Goal: Task Accomplishment & Management: Manage account settings

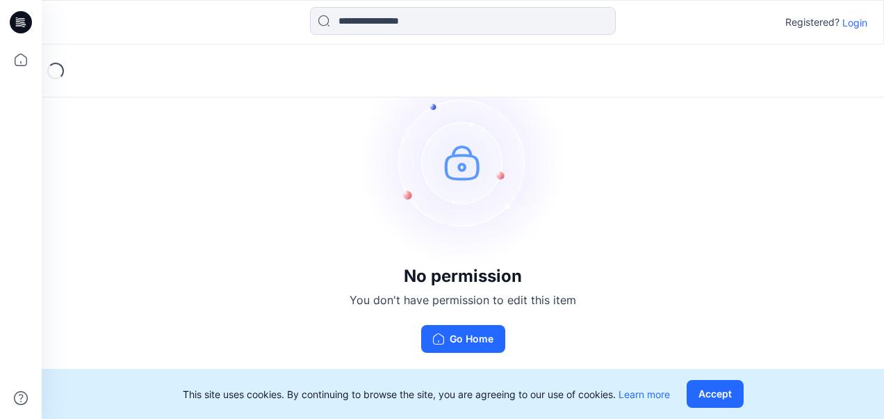
click at [851, 24] on p "Login" at bounding box center [855, 22] width 25 height 15
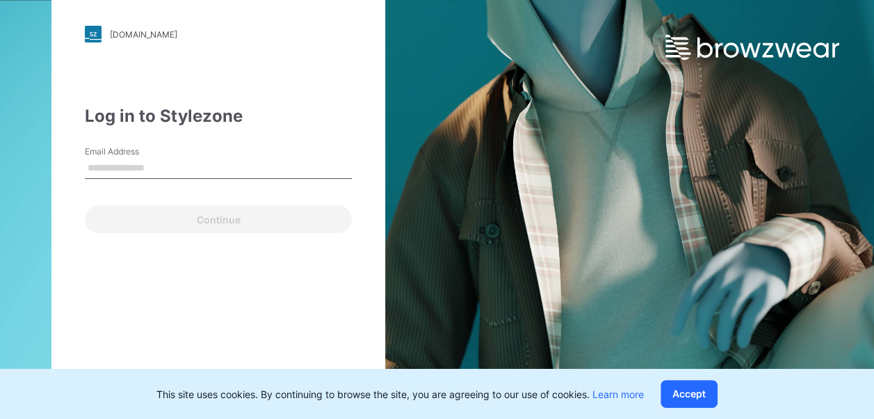
click at [118, 170] on input "Email Address" at bounding box center [218, 168] width 267 height 21
type input "**********"
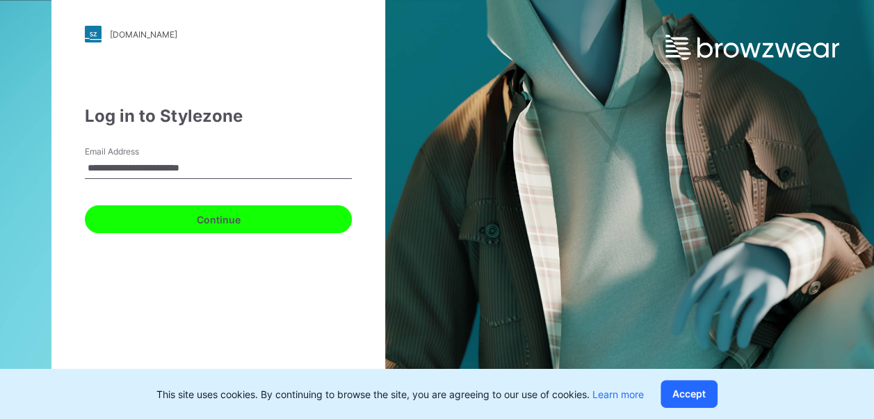
click at [217, 217] on button "Continue" at bounding box center [218, 219] width 267 height 28
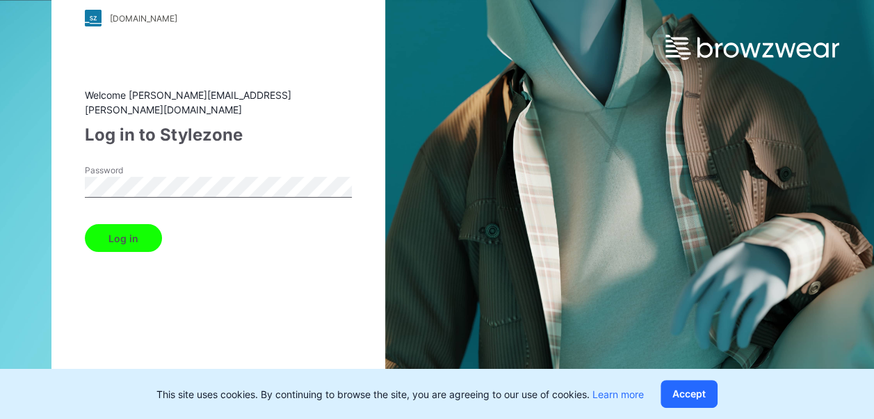
click at [145, 227] on button "Log in" at bounding box center [123, 238] width 77 height 28
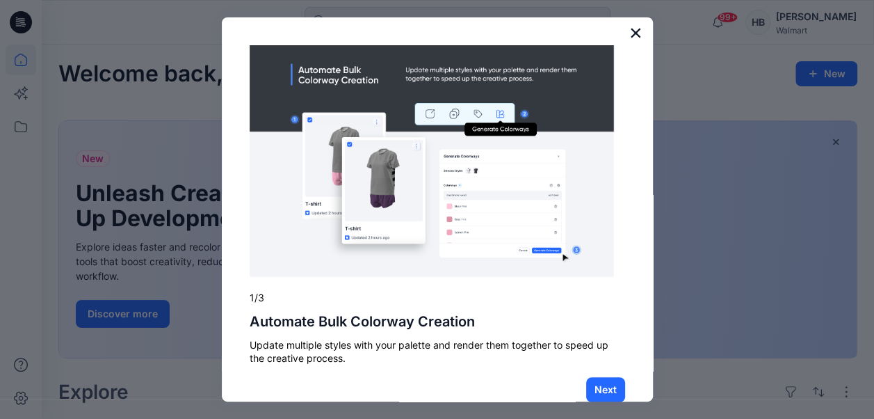
click at [629, 26] on button "×" at bounding box center [635, 33] width 13 height 22
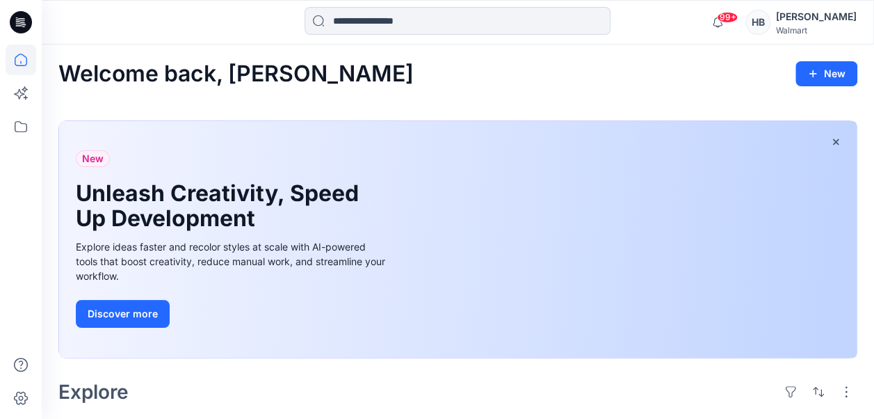
click at [813, 21] on div "[PERSON_NAME]" at bounding box center [816, 16] width 81 height 17
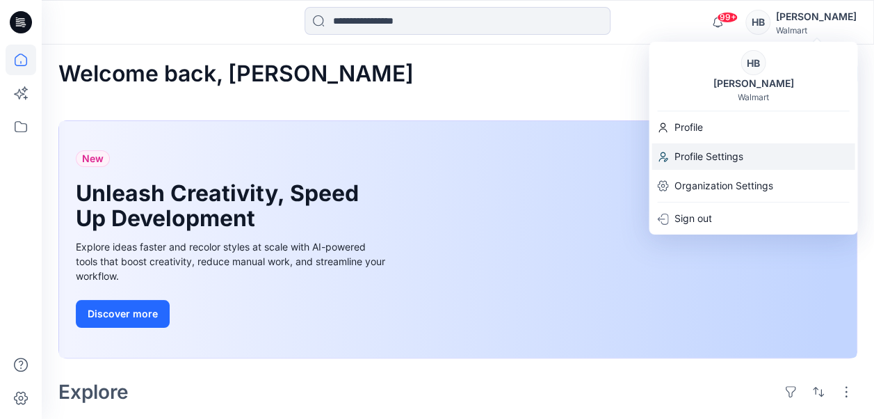
click at [695, 160] on p "Profile Settings" at bounding box center [708, 156] width 69 height 26
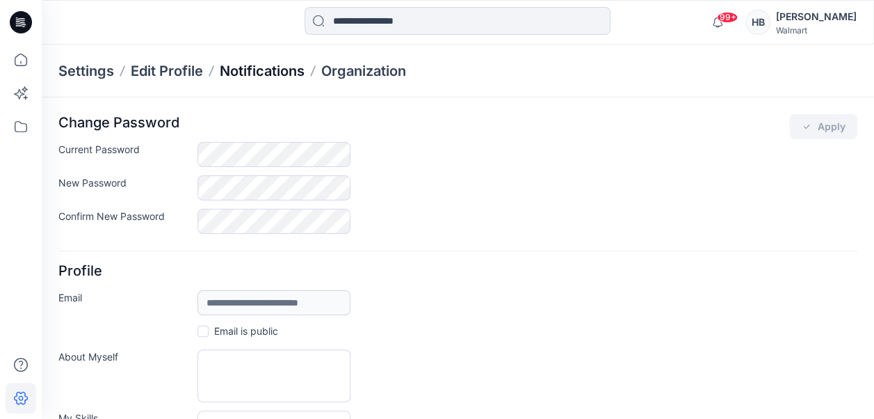
click at [282, 68] on p "Notifications" at bounding box center [262, 70] width 85 height 19
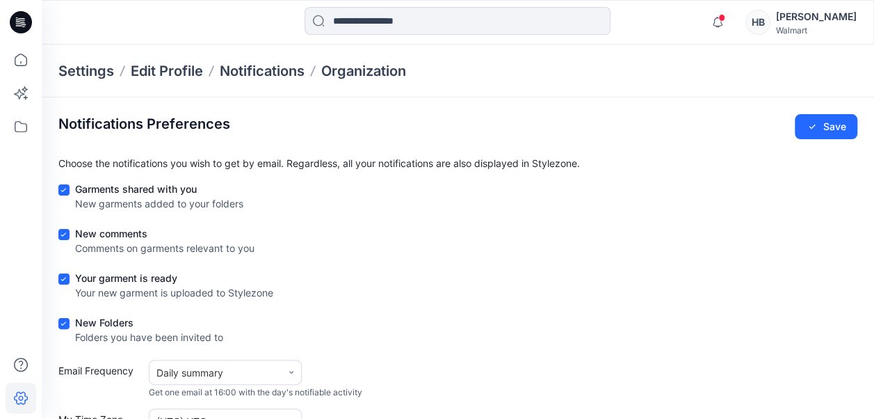
click at [63, 318] on span at bounding box center [63, 323] width 11 height 11
click at [61, 270] on div "Your garment is ready Your new garment is uploaded to Stylezone" at bounding box center [457, 287] width 799 height 35
click at [63, 236] on span at bounding box center [63, 234] width 11 height 11
click at [62, 185] on span at bounding box center [63, 189] width 11 height 11
click at [64, 277] on icon at bounding box center [63, 279] width 6 height 5
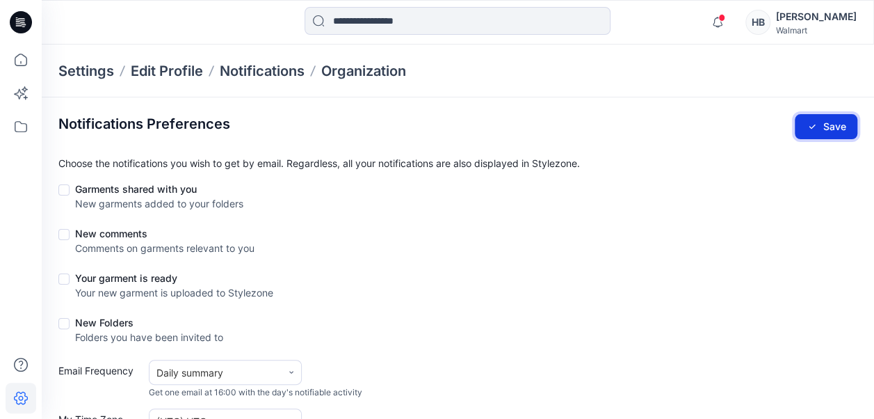
click at [827, 122] on button "Save" at bounding box center [826, 126] width 63 height 25
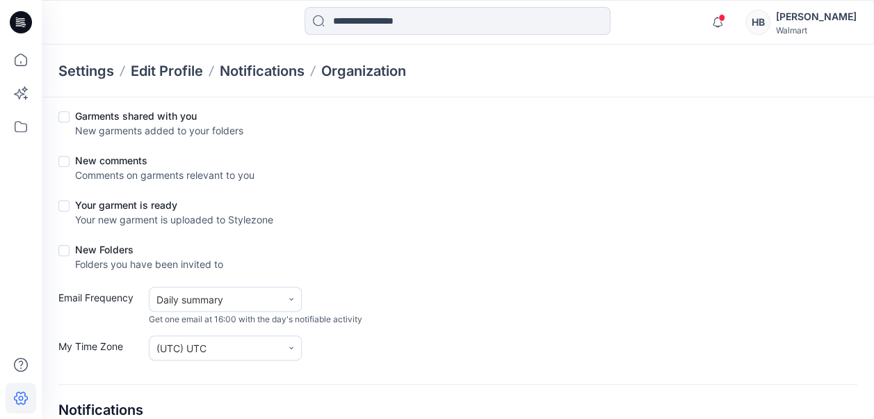
scroll to position [139, 0]
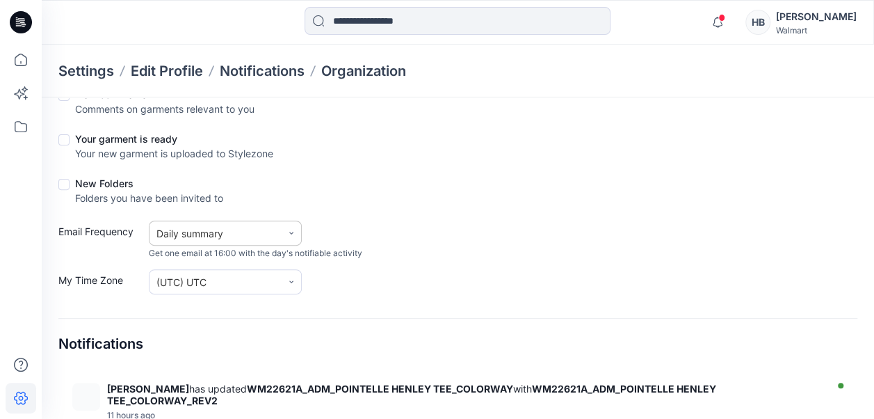
click at [289, 230] on icon at bounding box center [291, 233] width 8 height 8
click at [483, 202] on div "New Folders Folders you have been invited to" at bounding box center [457, 193] width 799 height 35
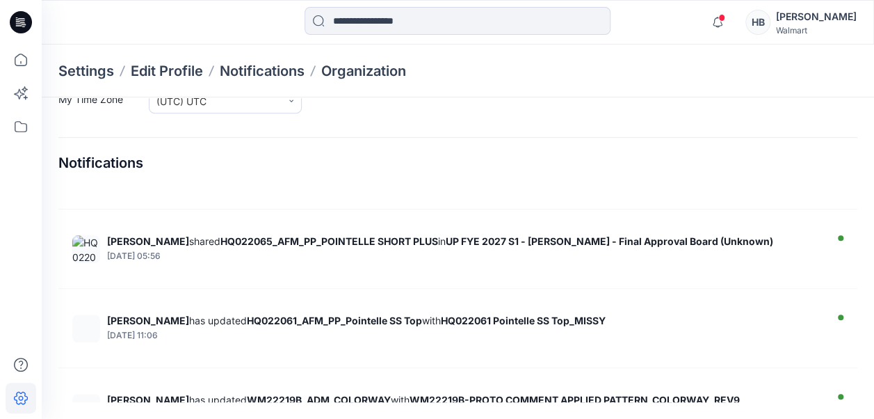
scroll to position [2225, 0]
